Goal: Task Accomplishment & Management: Complete application form

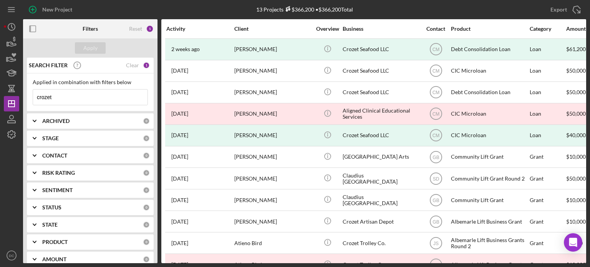
drag, startPoint x: 115, startPoint y: 101, endPoint x: 36, endPoint y: 100, distance: 78.4
click at [36, 100] on input "crozet" at bounding box center [90, 97] width 114 height 15
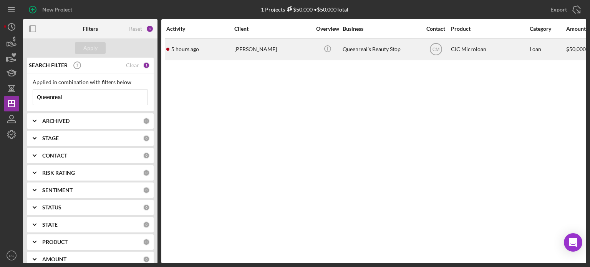
type input "Queenreal"
click at [266, 54] on div "[PERSON_NAME]" at bounding box center [272, 49] width 77 height 20
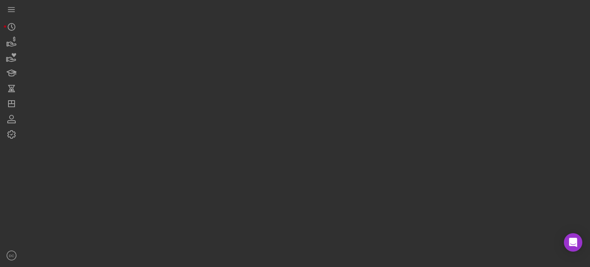
click at [266, 54] on div at bounding box center [304, 131] width 563 height 263
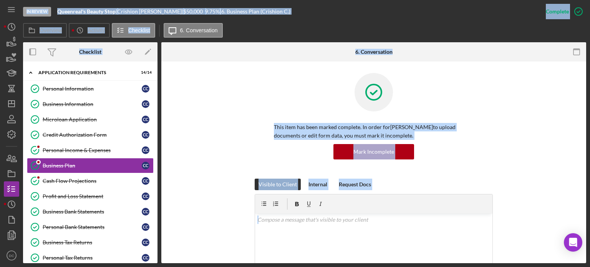
scroll to position [2, 0]
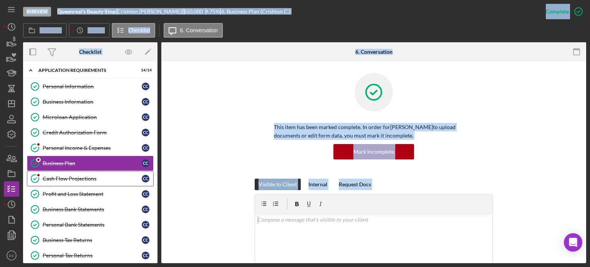
click at [100, 176] on div "Cash Flow Projections" at bounding box center [92, 179] width 99 height 6
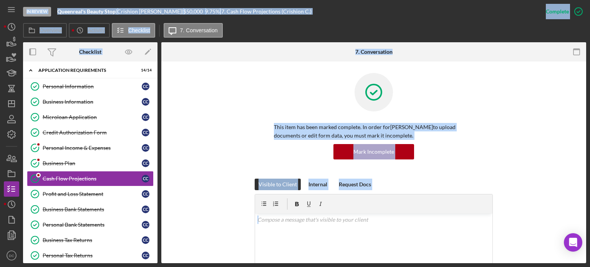
click at [512, 184] on div "Visible to Client Internal Request Docs v Color teal Color pink Remove color Ad…" at bounding box center [374, 248] width 402 height 139
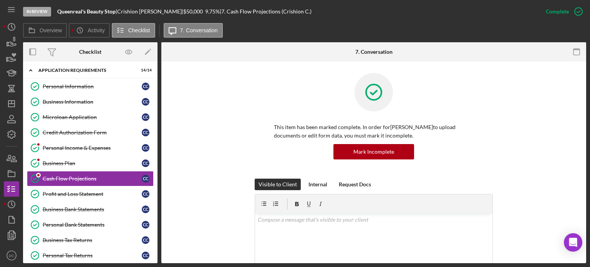
drag, startPoint x: 588, startPoint y: 73, endPoint x: 589, endPoint y: 98, distance: 25.0
click at [589, 98] on div "In Review Queenreal's Beauty Stop | [PERSON_NAME] | $50,000 $50,000 9.75 % | 7.…" at bounding box center [295, 133] width 590 height 267
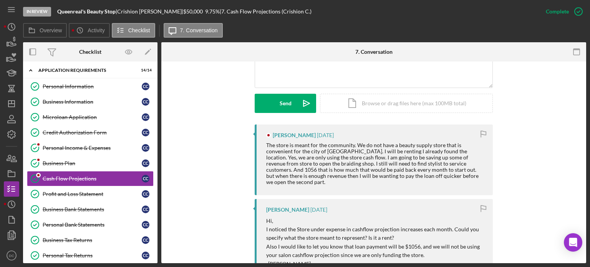
click at [588, 104] on div "In Review Queenreal's Beauty Stop | [PERSON_NAME] | $50,000 $50,000 9.75 % | 7.…" at bounding box center [295, 133] width 590 height 267
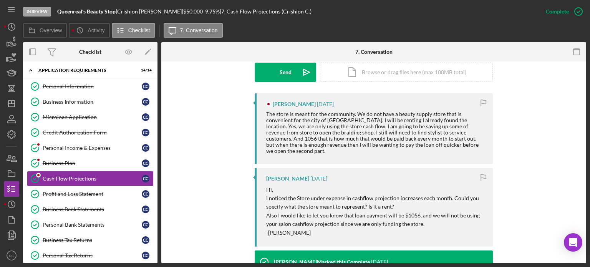
scroll to position [219, 0]
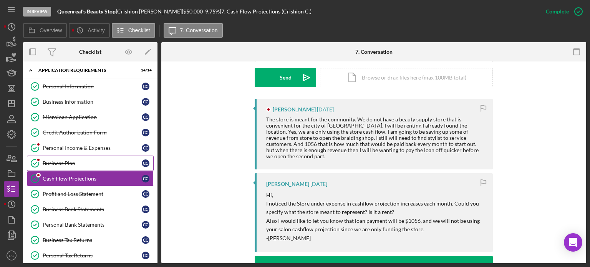
click at [124, 158] on link "Business Plan Business Plan C C" at bounding box center [90, 163] width 127 height 15
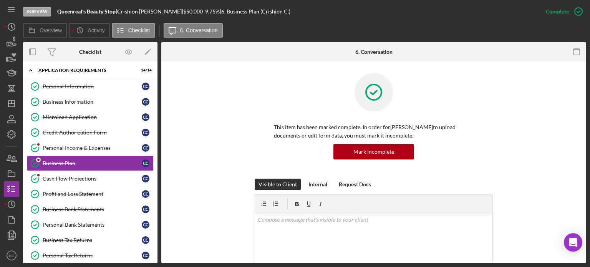
drag, startPoint x: 587, startPoint y: 65, endPoint x: 590, endPoint y: 75, distance: 10.3
click at [590, 75] on div "In Review Queenreal's Beauty Stop | [PERSON_NAME] | $50,000 $50,000 9.75 % | 6.…" at bounding box center [295, 133] width 590 height 267
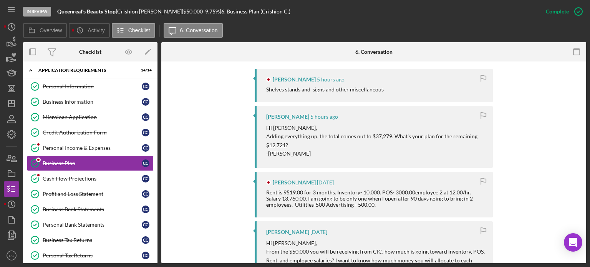
scroll to position [232, 0]
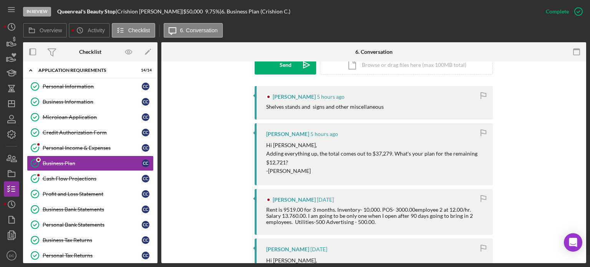
click at [587, 94] on div "In Review Queenreal's Beauty Stop | [PERSON_NAME] | $50,000 $50,000 9.75 % | 6.…" at bounding box center [295, 133] width 590 height 267
click at [100, 180] on div "Cash Flow Projections" at bounding box center [92, 179] width 99 height 6
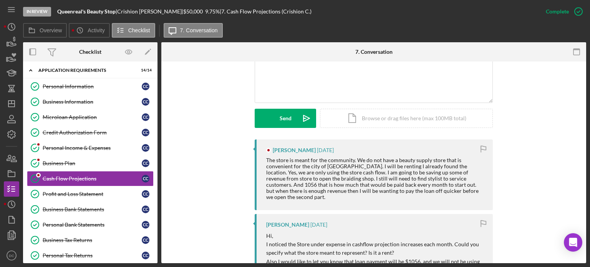
scroll to position [201, 0]
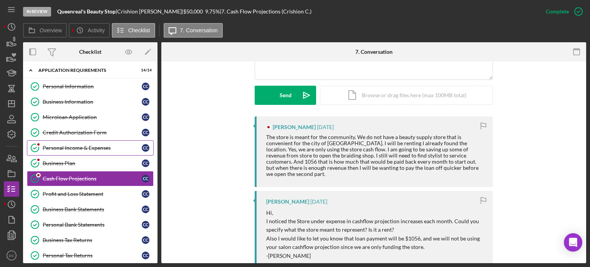
click at [106, 146] on div "Personal Income & Expenses" at bounding box center [92, 148] width 99 height 6
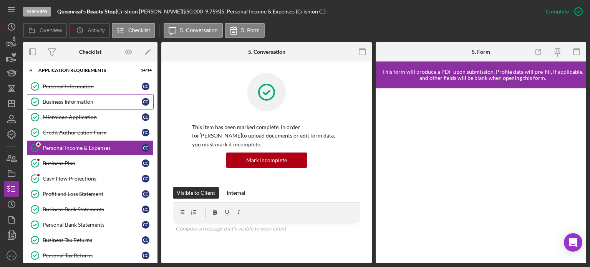
click at [63, 106] on link "Business Information Business Information C C" at bounding box center [90, 101] width 127 height 15
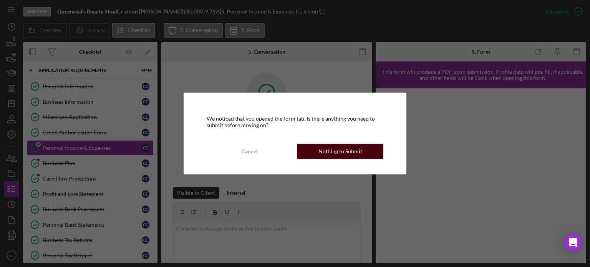
click at [322, 155] on div "Nothing to Submit" at bounding box center [340, 151] width 44 height 15
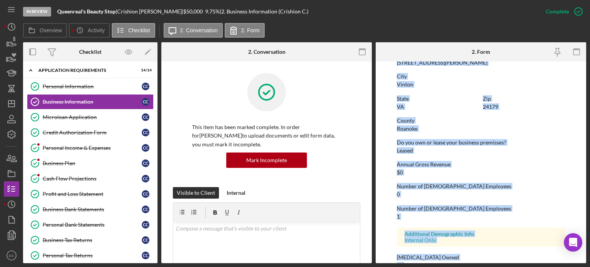
scroll to position [466, 0]
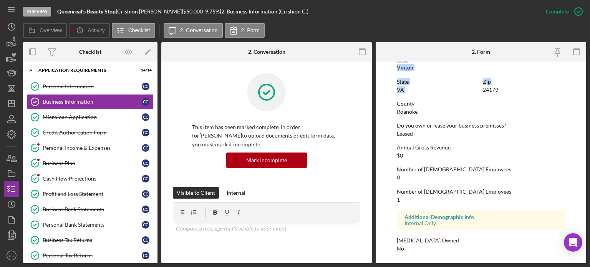
drag, startPoint x: 396, startPoint y: 103, endPoint x: 493, endPoint y: 76, distance: 101.1
click at [493, 76] on form "To edit this form you must mark this item incomplete Business Name Queenreal's …" at bounding box center [481, 162] width 211 height 202
click at [101, 114] on div "Microloan Application" at bounding box center [92, 117] width 99 height 6
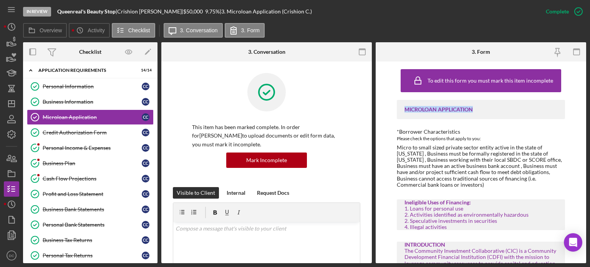
drag, startPoint x: 587, startPoint y: 74, endPoint x: 590, endPoint y: 94, distance: 20.2
click at [590, 94] on div "In Review Queenreal's Beauty Stop | [PERSON_NAME] | $50,000 $50,000 9.75 % | 3.…" at bounding box center [295, 133] width 590 height 267
click at [543, 129] on div "*Borrower Characteristics" at bounding box center [481, 132] width 168 height 6
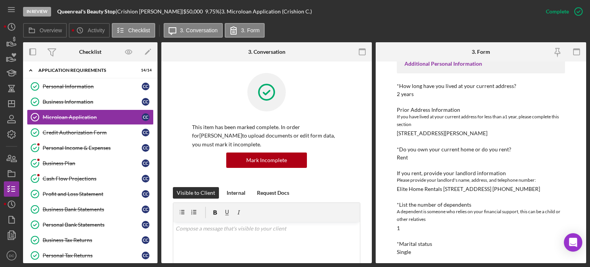
scroll to position [252, 0]
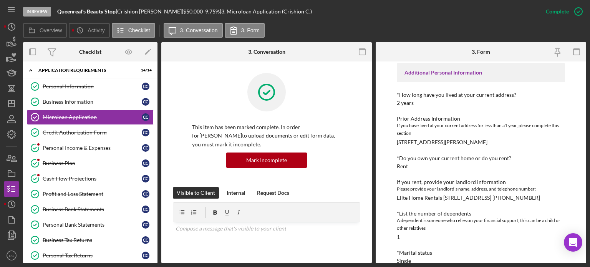
drag, startPoint x: 586, startPoint y: 113, endPoint x: 586, endPoint y: 124, distance: 11.1
click at [586, 124] on div "To edit this form you must mark this item incomplete MICROLOAN APPLICATION *Bor…" at bounding box center [481, 162] width 211 height 202
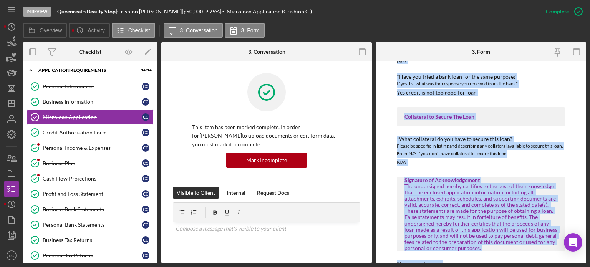
scroll to position [1265, 0]
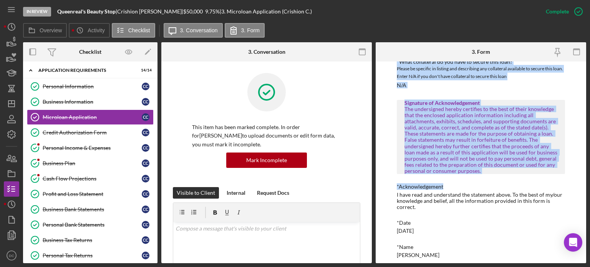
drag, startPoint x: 395, startPoint y: 151, endPoint x: 502, endPoint y: 252, distance: 148.1
click at [502, 252] on div "To edit this form you must mark this item incomplete MICROLOAN APPLICATION *Bor…" at bounding box center [481, 162] width 211 height 202
copy div "*Is this a new business? Yes *State of Incorporation: LLC *This business operat…"
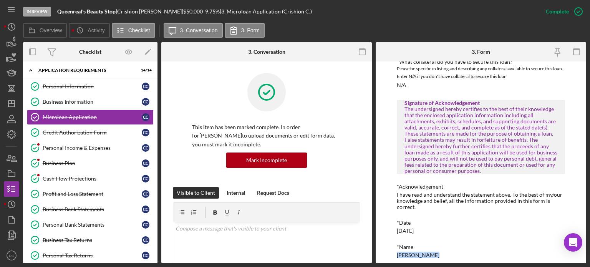
drag, startPoint x: 502, startPoint y: 252, endPoint x: 470, endPoint y: 246, distance: 32.8
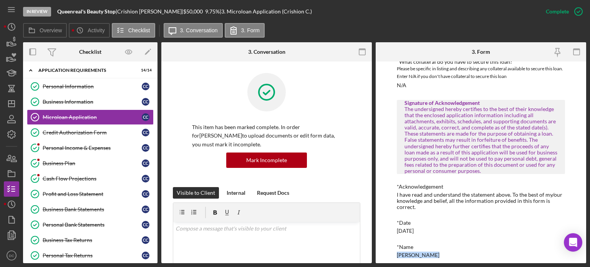
click at [471, 249] on div "*Name [PERSON_NAME]" at bounding box center [481, 251] width 168 height 14
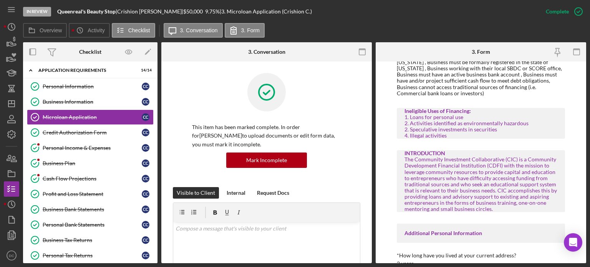
scroll to position [0, 0]
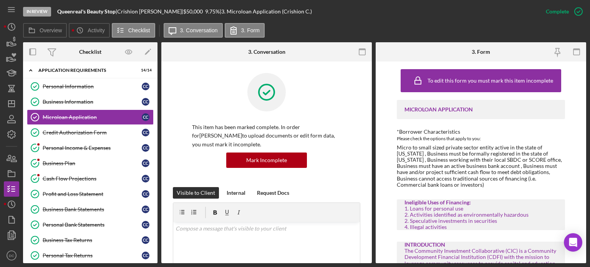
drag, startPoint x: 464, startPoint y: 249, endPoint x: 393, endPoint y: 124, distance: 142.8
click at [393, 124] on div "To edit this form you must mark this item incomplete MICROLOAN APPLICATION *Bor…" at bounding box center [481, 162] width 211 height 202
copy div "*Borrower Characteristics Please check the options that apply to you: Micro to …"
click at [92, 160] on div "Business Plan" at bounding box center [92, 163] width 99 height 6
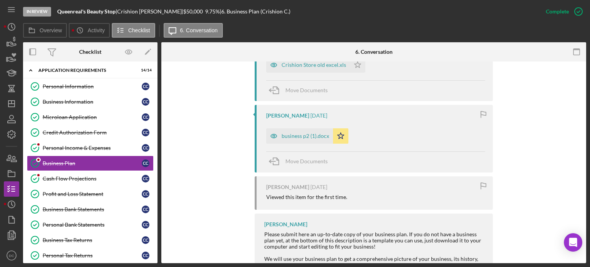
scroll to position [1938, 0]
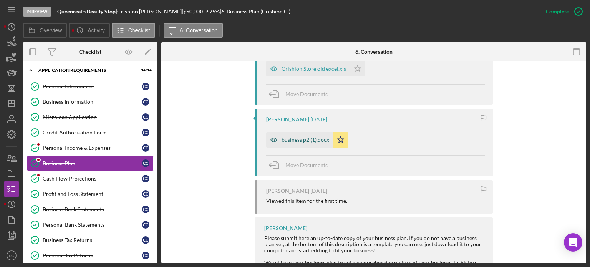
click at [321, 141] on div "business p2 (1).docx" at bounding box center [306, 140] width 48 height 6
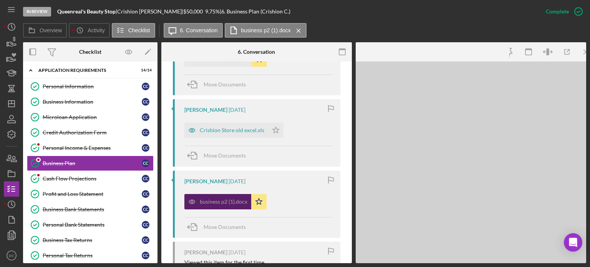
scroll to position [2000, 0]
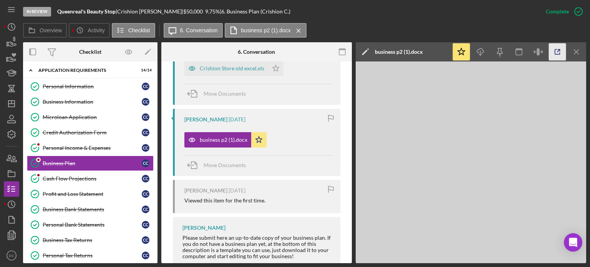
click at [563, 53] on icon "button" at bounding box center [557, 51] width 17 height 17
click at [238, 67] on div "Crishion Store old excel.xls" at bounding box center [232, 68] width 65 height 6
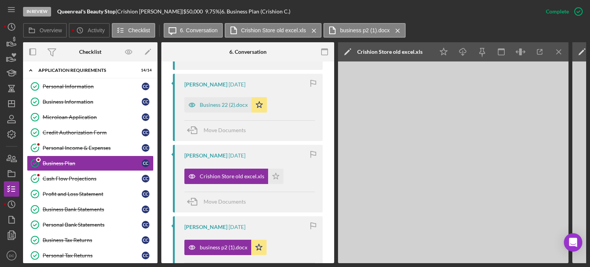
scroll to position [1883, 0]
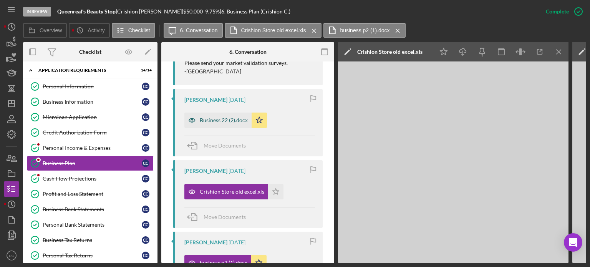
click at [214, 123] on div "Business 22 (2).docx" at bounding box center [224, 120] width 48 height 6
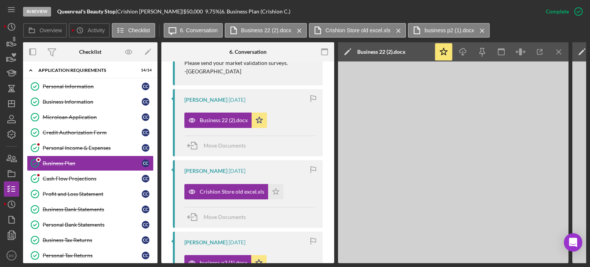
drag, startPoint x: 334, startPoint y: 222, endPoint x: 326, endPoint y: 199, distance: 25.1
click at [326, 199] on div "Overview Internal Workflow Stage In Review Icon/Dropdown Arrow Archive (can una…" at bounding box center [304, 152] width 563 height 221
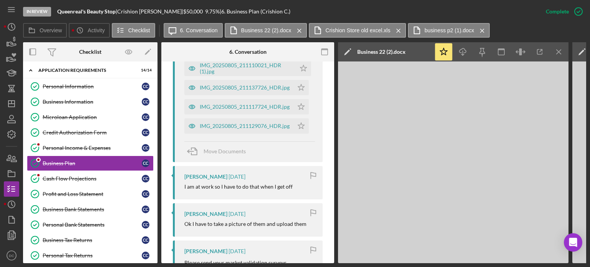
scroll to position [1668, 0]
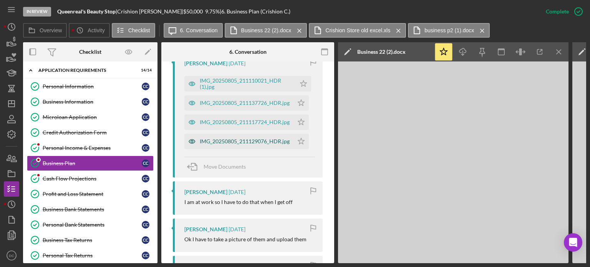
click at [249, 139] on div "IMG_20250805_211129076_HDR.jpg" at bounding box center [245, 141] width 90 height 6
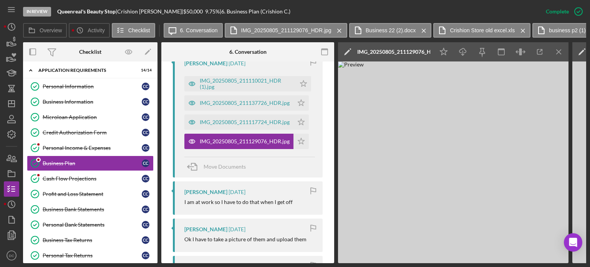
drag, startPoint x: 335, startPoint y: 201, endPoint x: 330, endPoint y: 189, distance: 12.6
click at [330, 189] on div "Overview Internal Workflow Stage In Review Icon/Dropdown Arrow Archive (can una…" at bounding box center [304, 152] width 563 height 221
drag, startPoint x: 331, startPoint y: 192, endPoint x: 330, endPoint y: 184, distance: 8.5
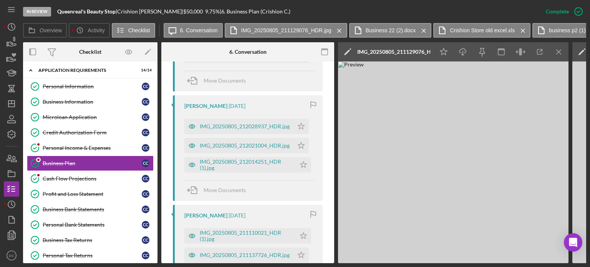
scroll to position [1514, 0]
click at [262, 164] on div "IMG_20250805_212014251_HDR (1).jpg" at bounding box center [246, 166] width 92 height 12
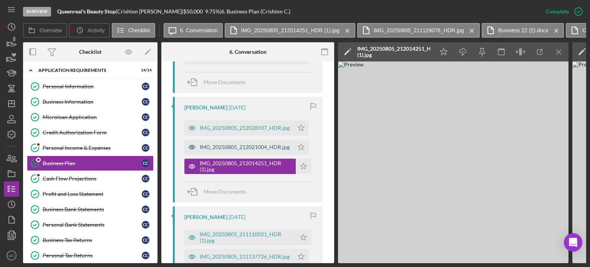
click at [264, 149] on div "IMG_20250805_212021004_HDR.jpg" at bounding box center [245, 147] width 90 height 6
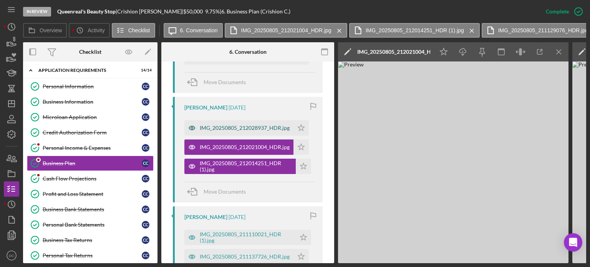
click at [266, 122] on div "IMG_20250805_212028937_HDR.jpg" at bounding box center [238, 127] width 109 height 15
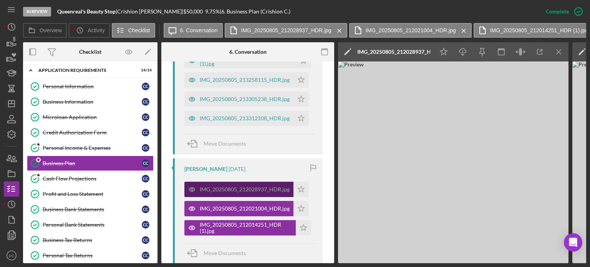
scroll to position [1438, 0]
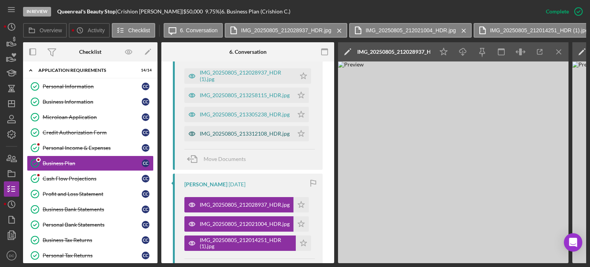
click at [260, 132] on div "IMG_20250805_213312108_HDR.jpg" at bounding box center [245, 134] width 90 height 6
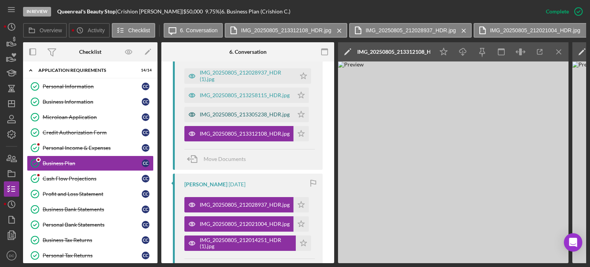
click at [260, 121] on div "IMG_20250805_213305238_HDR.jpg" at bounding box center [238, 114] width 109 height 15
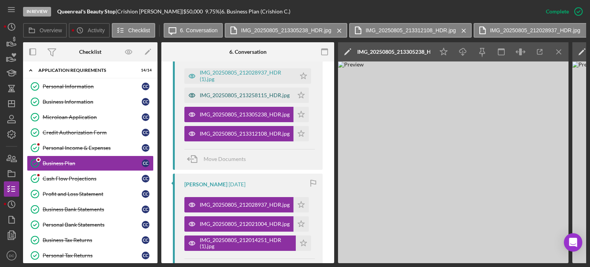
click at [263, 93] on div "IMG_20250805_213258115_HDR.jpg" at bounding box center [245, 95] width 90 height 6
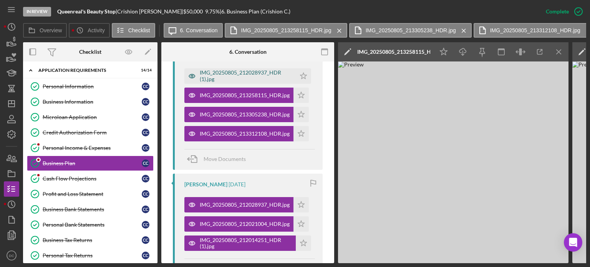
click at [261, 75] on div "IMG_20250805_212028937_HDR (1).jpg" at bounding box center [246, 76] width 92 height 12
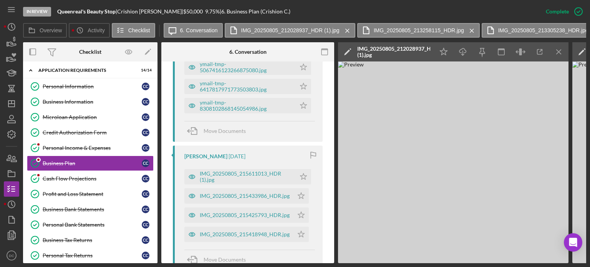
scroll to position [1207, 0]
click at [245, 111] on div "ymail-tmp-8308102868145054986.jpg" at bounding box center [246, 106] width 92 height 12
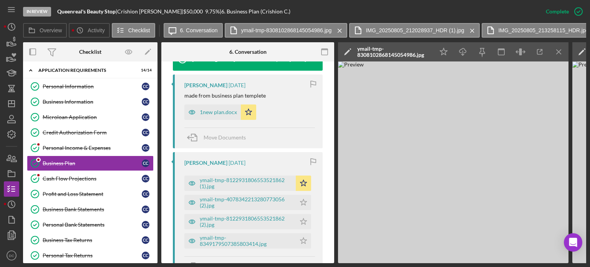
scroll to position [838, 0]
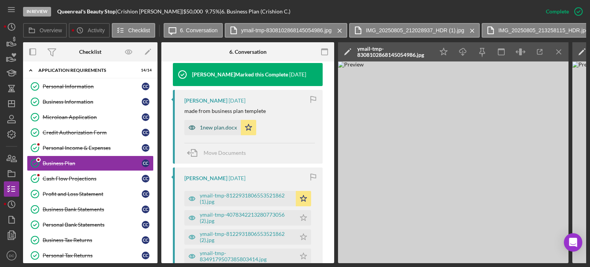
click at [214, 129] on div "1new plan.docx" at bounding box center [218, 127] width 37 height 6
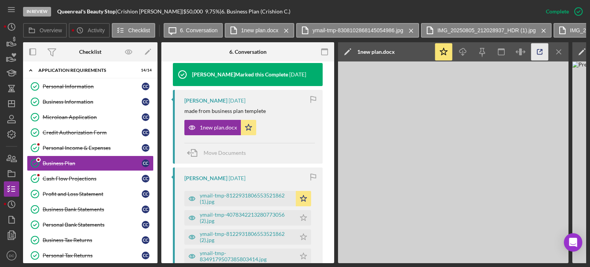
click at [537, 53] on icon "button" at bounding box center [539, 52] width 5 height 5
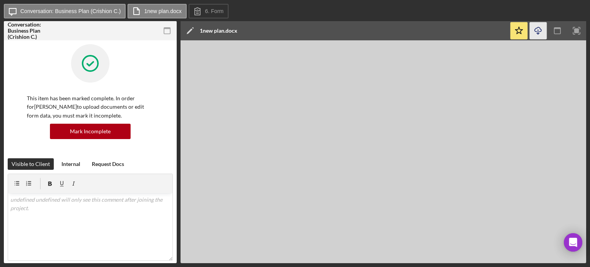
click at [537, 27] on icon "Icon/Download" at bounding box center [538, 30] width 17 height 17
